Goal: Transaction & Acquisition: Purchase product/service

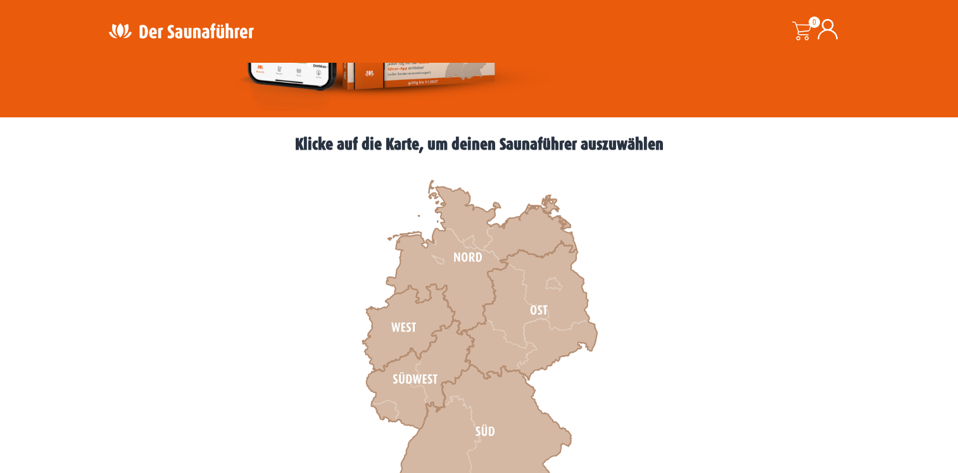
scroll to position [317, 0]
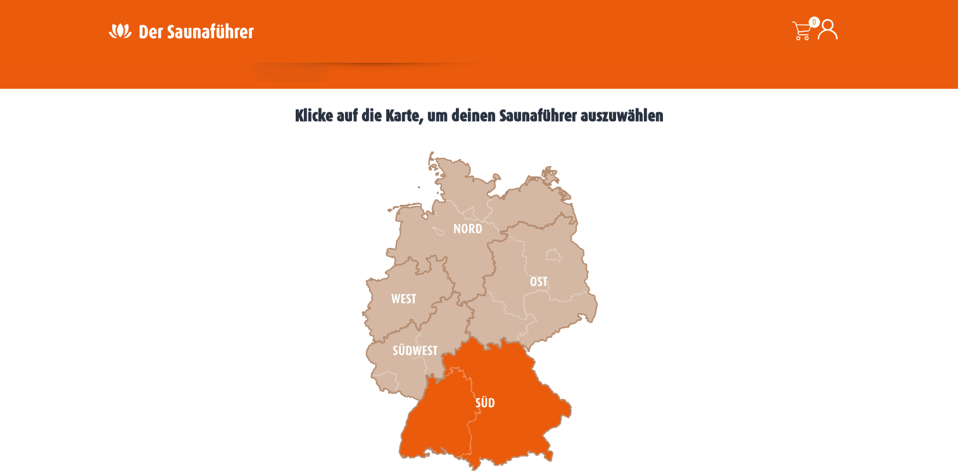
click at [476, 400] on icon at bounding box center [485, 403] width 172 height 134
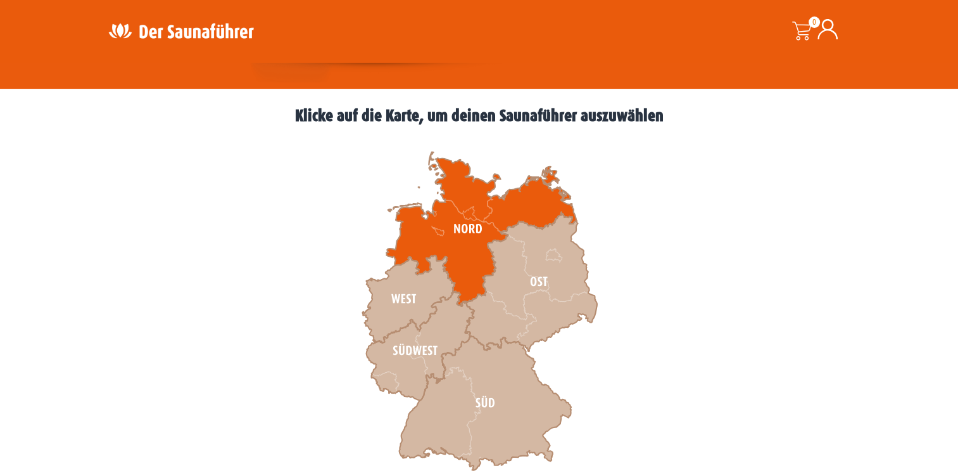
click at [465, 224] on icon at bounding box center [481, 229] width 190 height 154
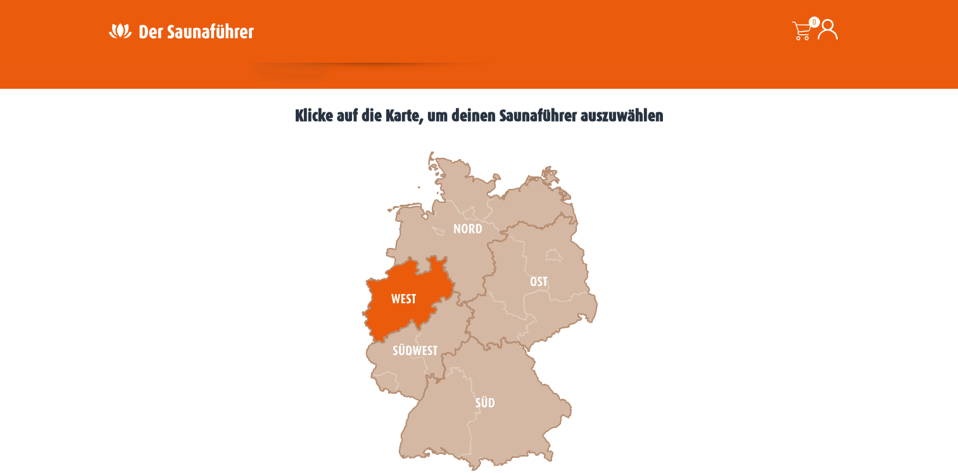
click at [402, 300] on icon at bounding box center [408, 298] width 92 height 87
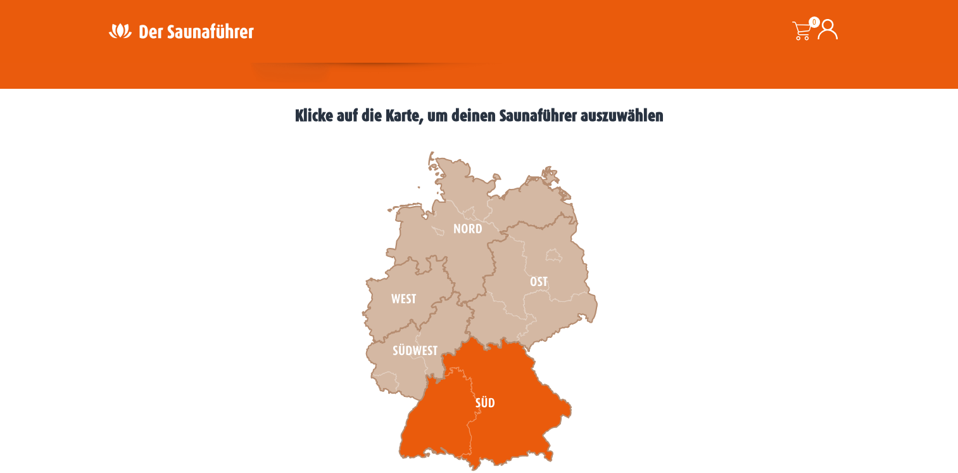
click at [494, 412] on icon at bounding box center [485, 403] width 172 height 134
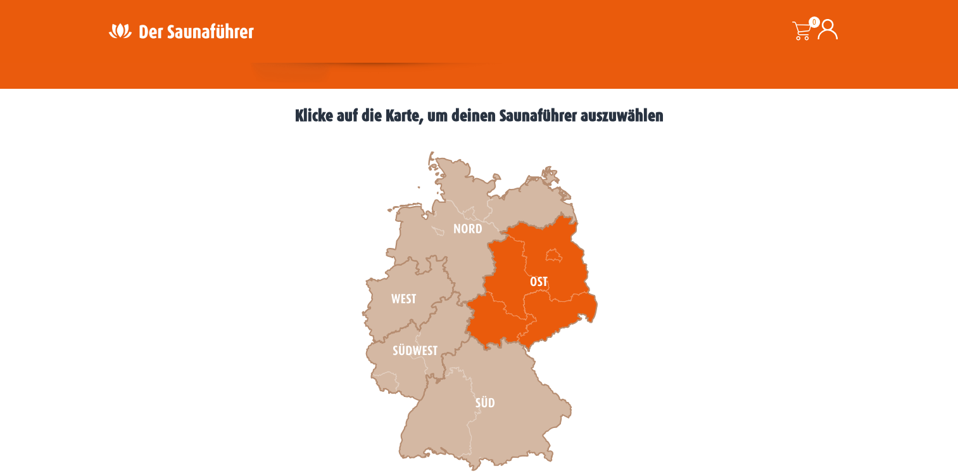
click at [552, 289] on icon at bounding box center [531, 281] width 132 height 139
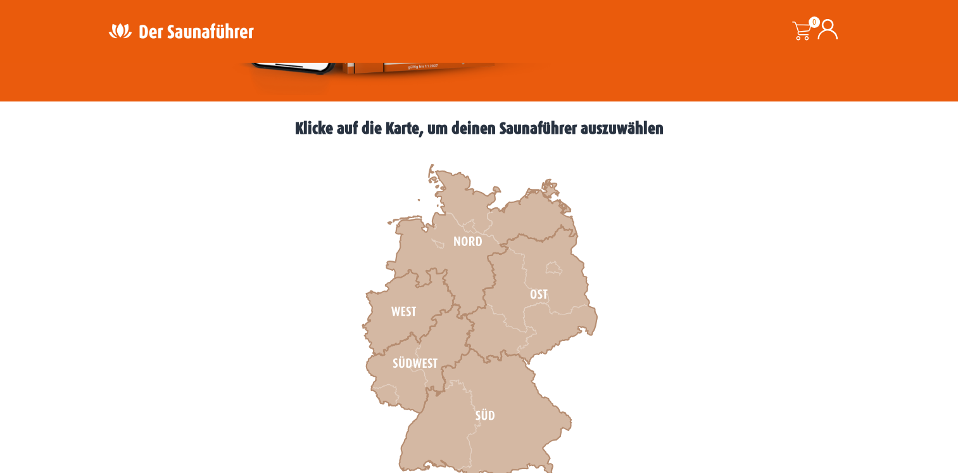
scroll to position [301, 0]
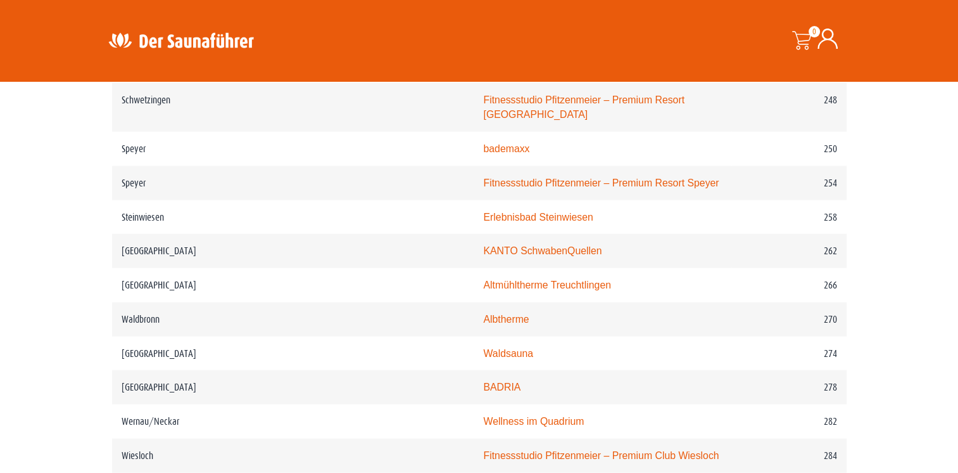
scroll to position [2762, 0]
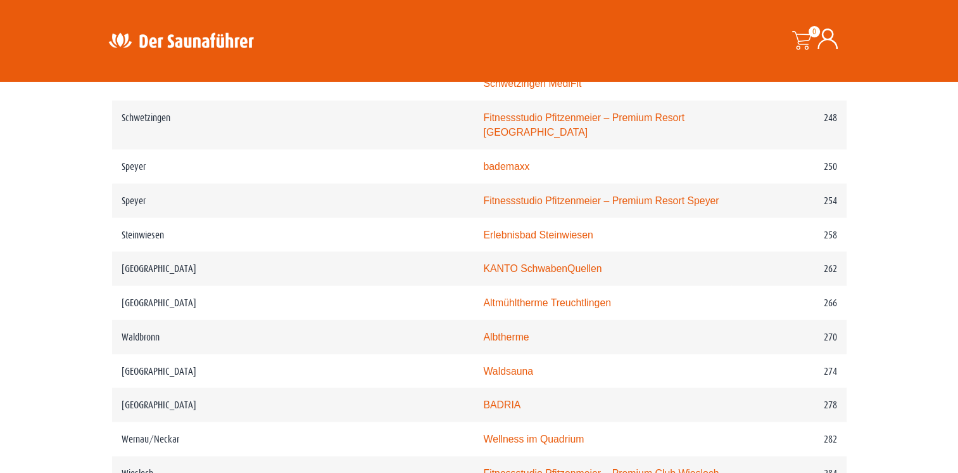
click at [827, 34] on icon at bounding box center [828, 39] width 20 height 20
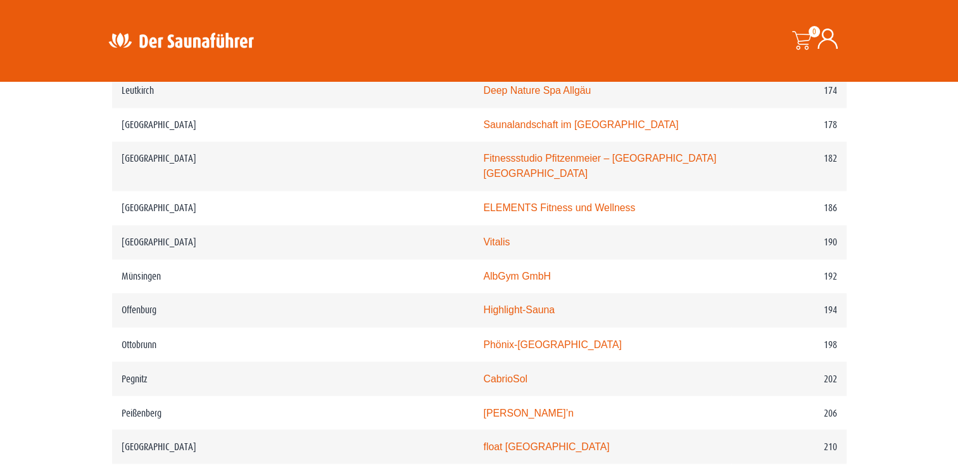
scroll to position [2049, 0]
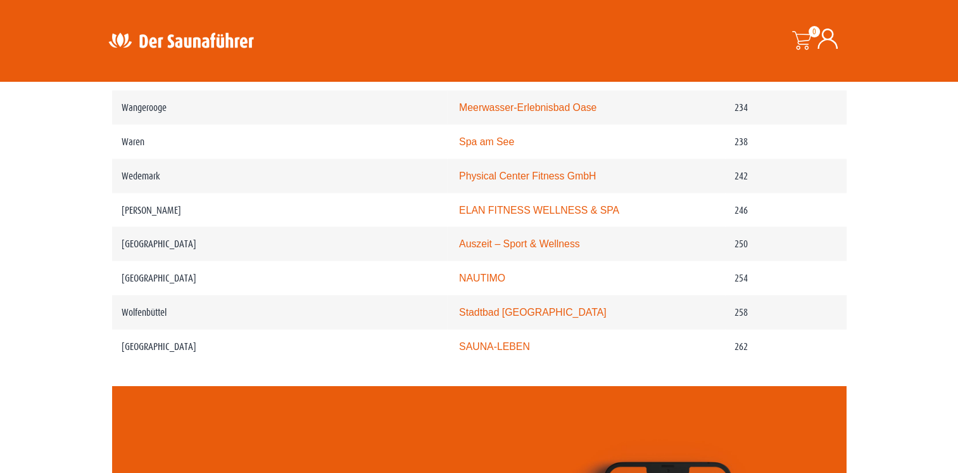
scroll to position [2597, 0]
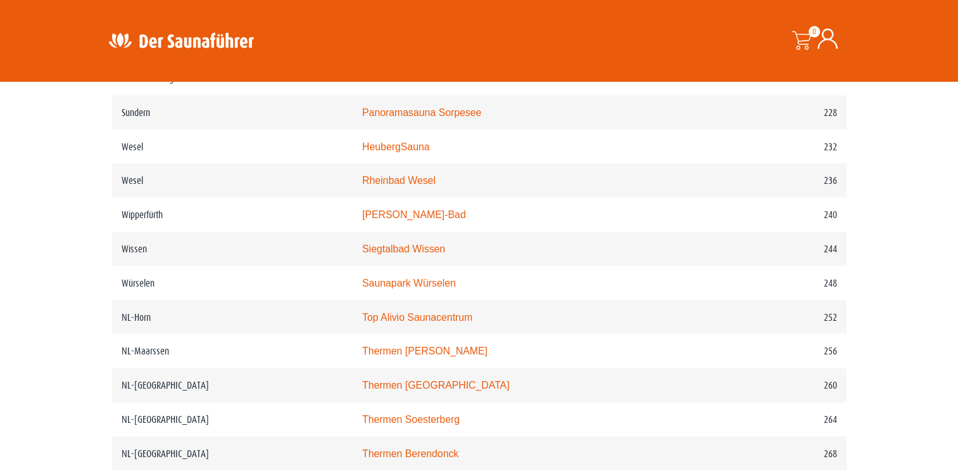
scroll to position [2422, 0]
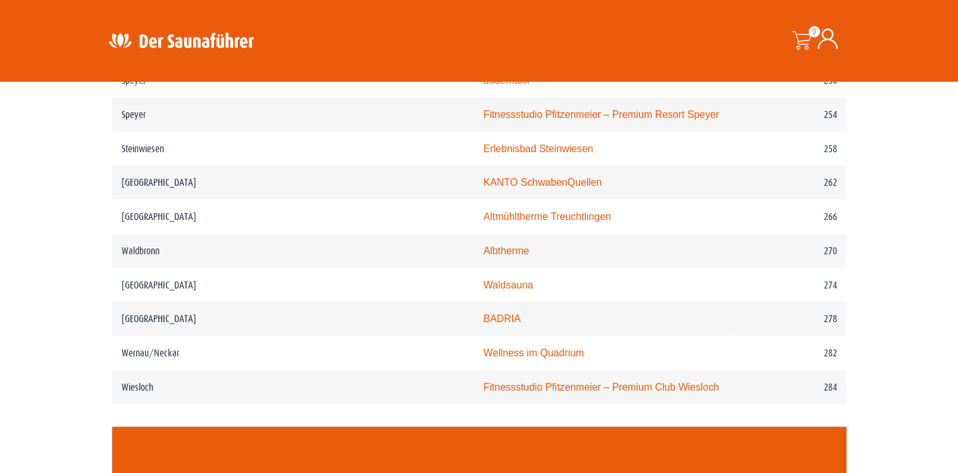
scroll to position [2850, 0]
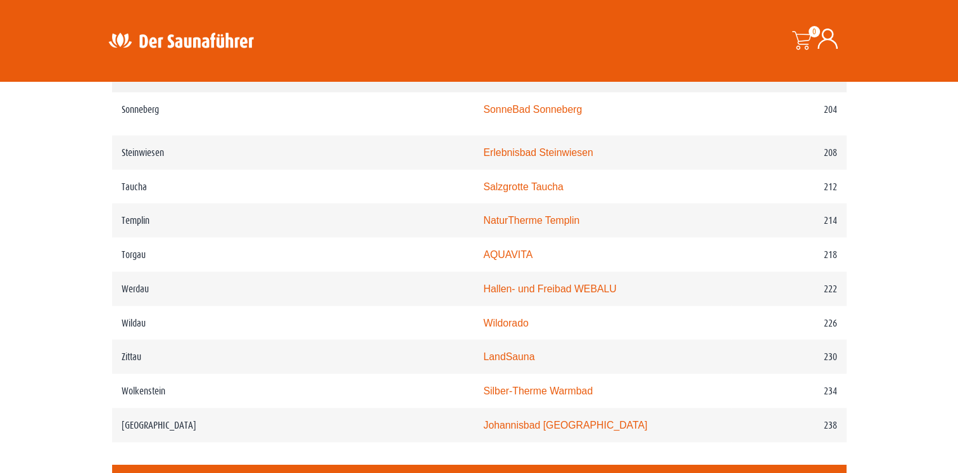
scroll to position [2232, 0]
